Goal: Information Seeking & Learning: Find specific fact

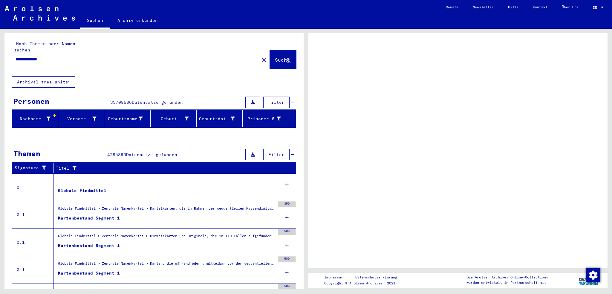
click at [63, 57] on div "**********" at bounding box center [133, 59] width 243 height 13
click at [226, 56] on input "**********" at bounding box center [136, 59] width 240 height 6
click at [270, 58] on button "Suche" at bounding box center [283, 59] width 26 height 19
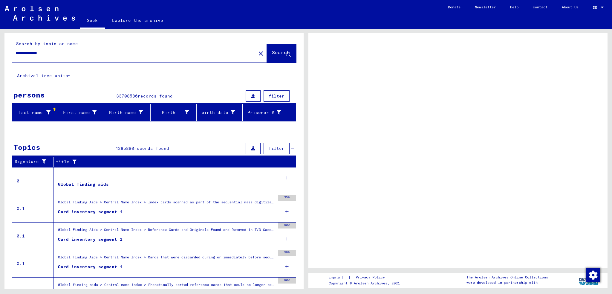
click at [570, 3] on font "About Us" at bounding box center [569, 7] width 17 height 10
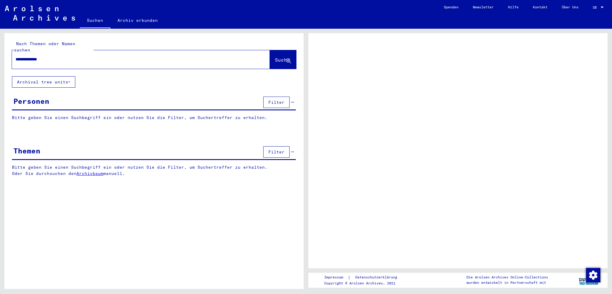
drag, startPoint x: 590, startPoint y: 16, endPoint x: 597, endPoint y: 8, distance: 10.6
click at [597, 8] on span "DE" at bounding box center [595, 7] width 7 height 4
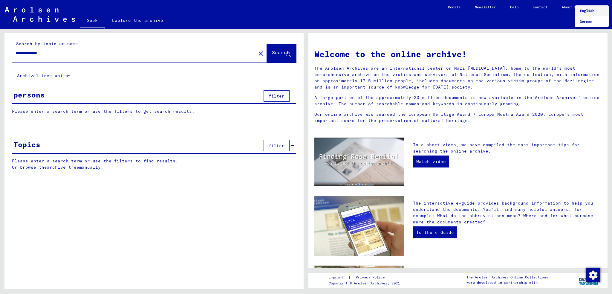
click at [587, 13] on span "English" at bounding box center [591, 10] width 24 height 11
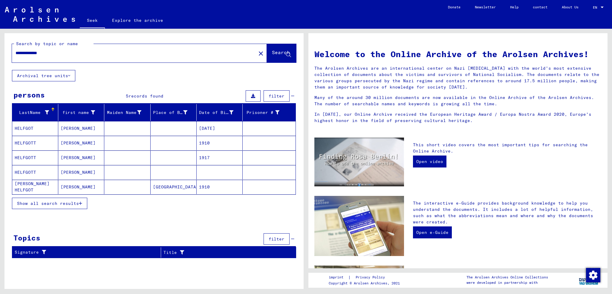
click at [62, 202] on font "Show all search results" at bounding box center [48, 202] width 62 height 5
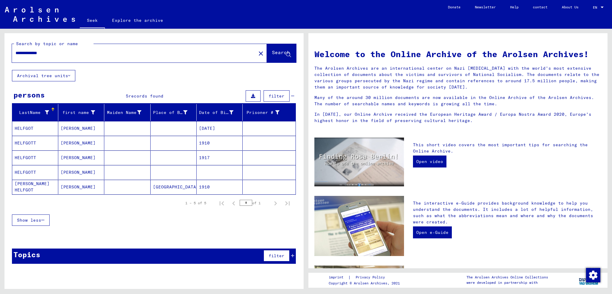
click at [172, 126] on mat-cell at bounding box center [174, 128] width 46 height 14
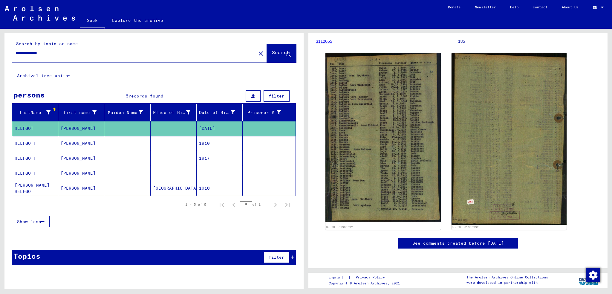
click at [207, 140] on font "1910" at bounding box center [204, 142] width 11 height 5
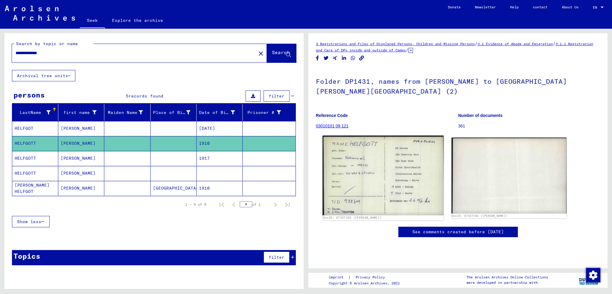
click at [375, 166] on img at bounding box center [382, 174] width 121 height 79
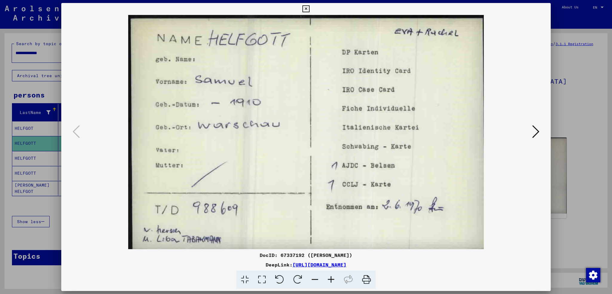
click at [561, 113] on div at bounding box center [306, 147] width 612 height 294
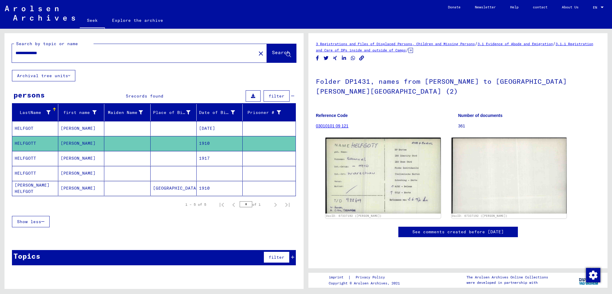
click at [173, 184] on mat-cell "[GEOGRAPHIC_DATA]" at bounding box center [174, 188] width 46 height 15
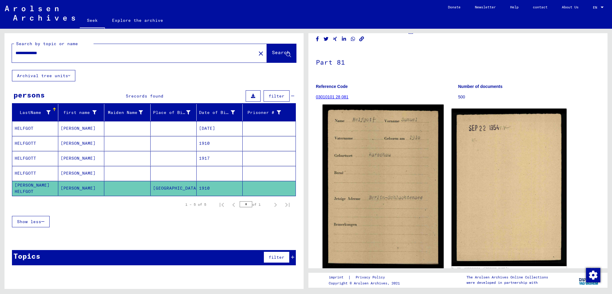
scroll to position [90, 0]
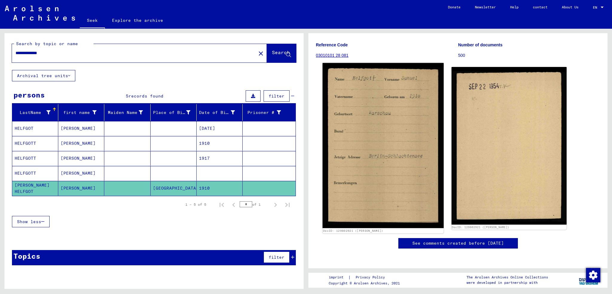
click at [369, 119] on img at bounding box center [382, 145] width 121 height 165
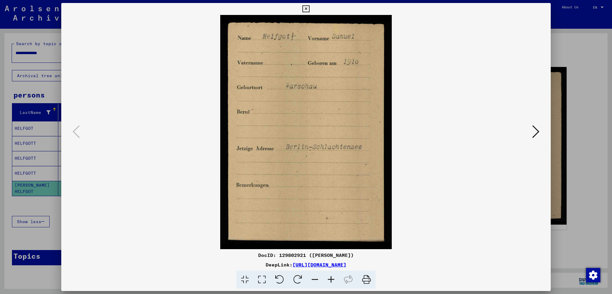
click at [580, 78] on div at bounding box center [306, 147] width 612 height 294
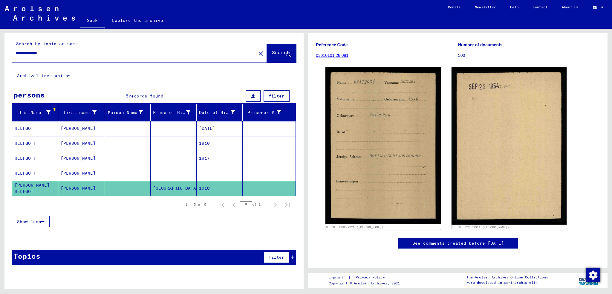
click at [178, 170] on mat-cell at bounding box center [174, 173] width 46 height 15
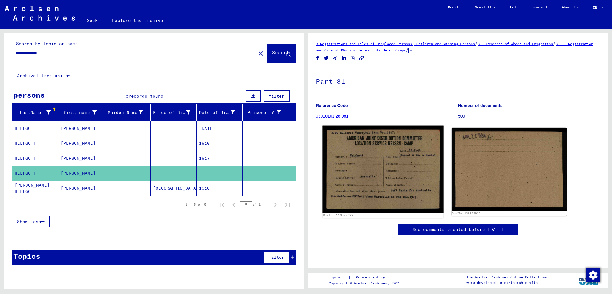
click at [361, 171] on img at bounding box center [382, 168] width 121 height 87
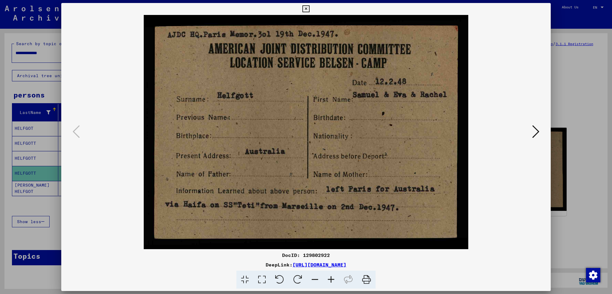
click at [584, 168] on div at bounding box center [306, 147] width 612 height 294
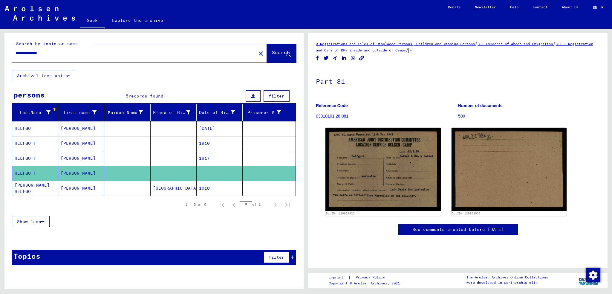
click at [200, 153] on mat-cell "1917" at bounding box center [220, 158] width 46 height 15
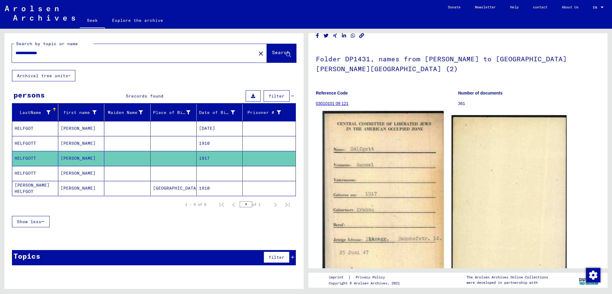
scroll to position [60, 0]
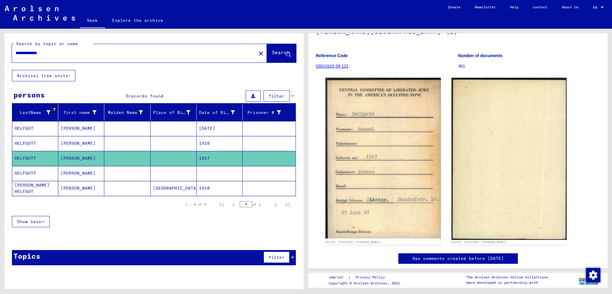
click at [198, 136] on mat-cell "1910" at bounding box center [220, 143] width 46 height 15
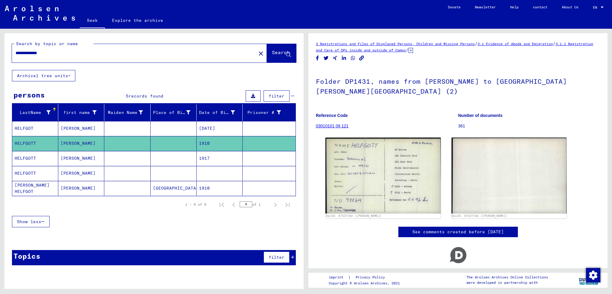
click at [202, 143] on font "1910" at bounding box center [204, 142] width 11 height 5
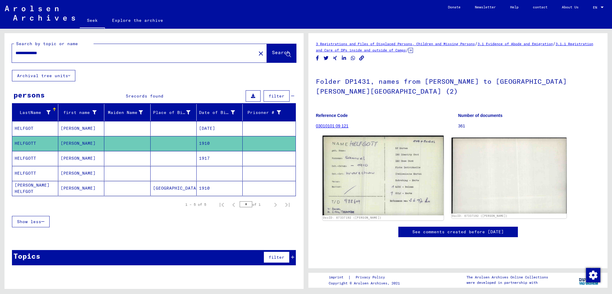
click at [389, 155] on img at bounding box center [382, 174] width 121 height 79
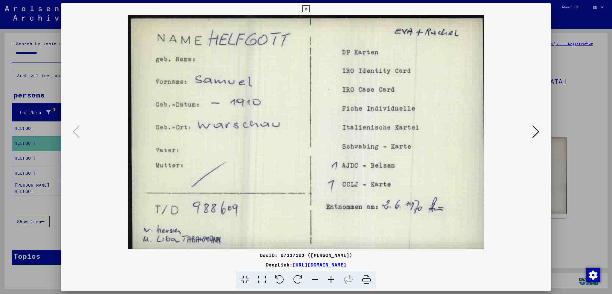
click at [573, 169] on div at bounding box center [306, 147] width 612 height 294
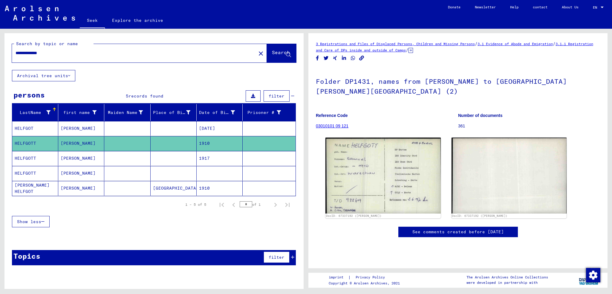
click at [159, 123] on mat-cell at bounding box center [174, 128] width 46 height 15
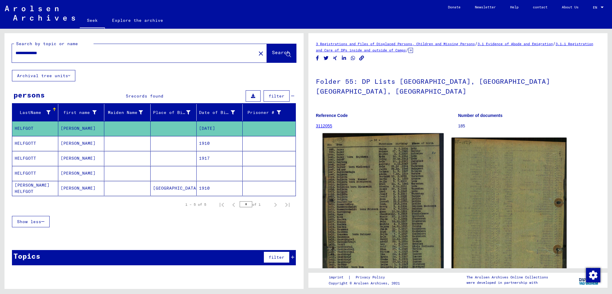
click at [357, 169] on img at bounding box center [382, 221] width 121 height 177
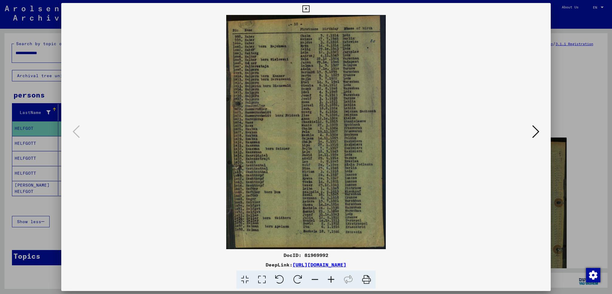
click at [333, 46] on img at bounding box center [306, 132] width 449 height 234
click at [564, 85] on div at bounding box center [306, 147] width 612 height 294
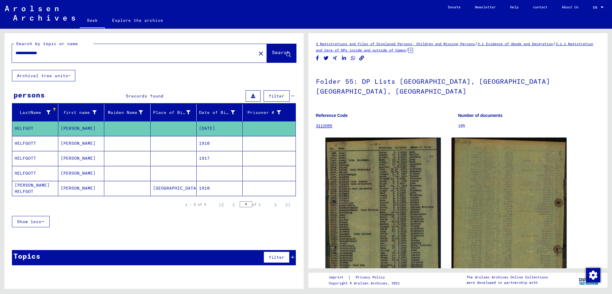
click at [153, 187] on font "[GEOGRAPHIC_DATA]" at bounding box center [176, 187] width 46 height 5
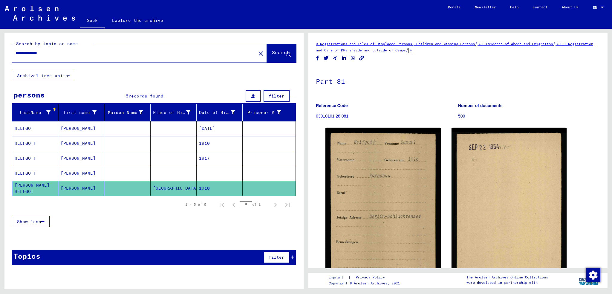
click at [113, 173] on mat-cell at bounding box center [127, 173] width 46 height 15
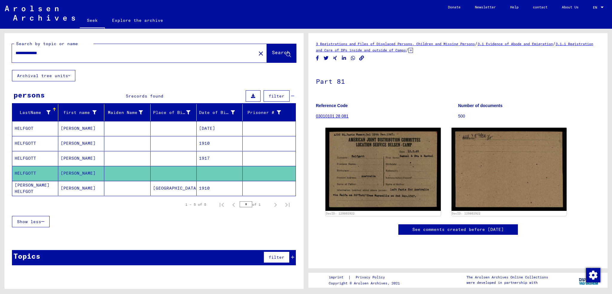
drag, startPoint x: 29, startPoint y: 52, endPoint x: 5, endPoint y: 59, distance: 25.2
click at [9, 58] on div "**********" at bounding box center [153, 51] width 299 height 37
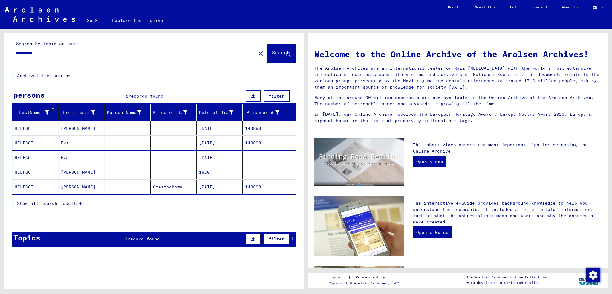
click at [70, 202] on font "Show all search results" at bounding box center [48, 202] width 62 height 5
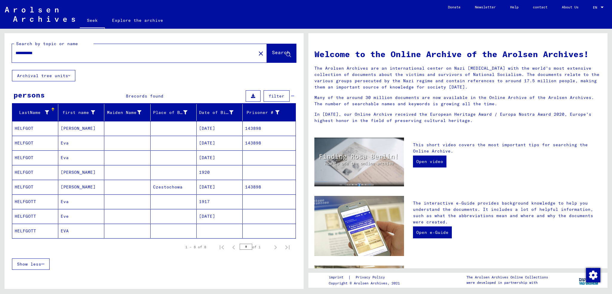
drag, startPoint x: 22, startPoint y: 53, endPoint x: 0, endPoint y: 68, distance: 26.5
click at [0, 67] on div "**********" at bounding box center [153, 159] width 306 height 260
type input "**********"
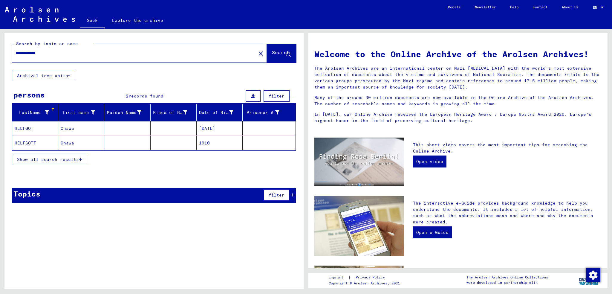
click at [187, 126] on mat-cell at bounding box center [174, 128] width 46 height 14
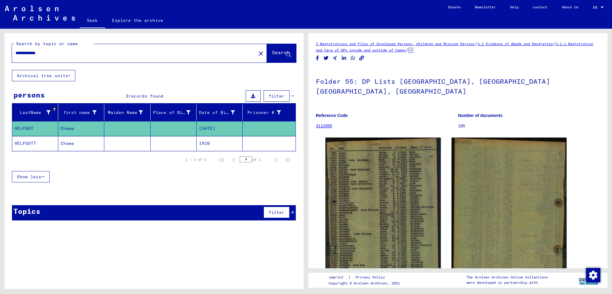
click at [166, 140] on mat-cell at bounding box center [174, 143] width 46 height 15
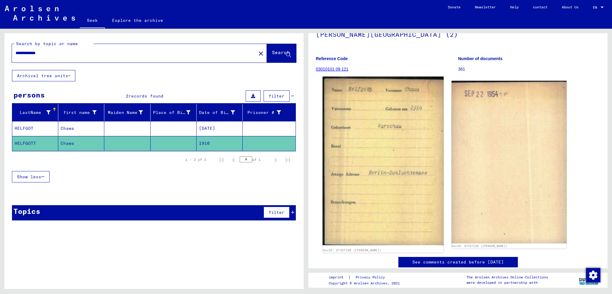
scroll to position [60, 0]
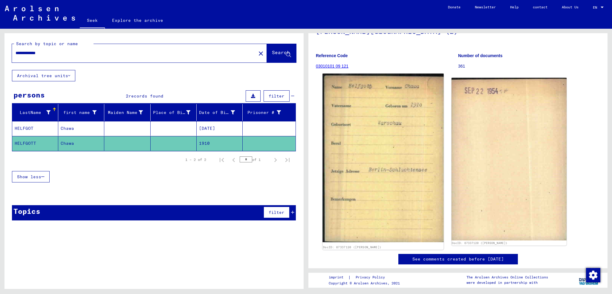
click at [376, 162] on img at bounding box center [382, 157] width 121 height 168
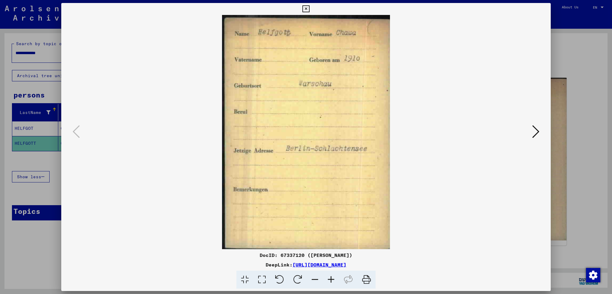
click at [574, 191] on div at bounding box center [306, 147] width 612 height 294
